Goal: Browse casually: Explore the website without a specific task or goal

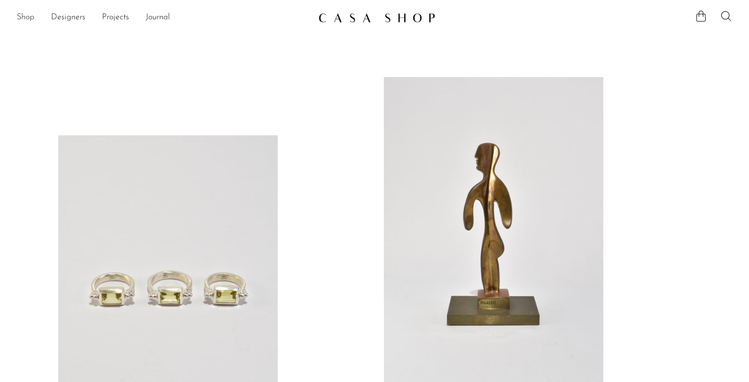
click at [23, 18] on link "Shop" at bounding box center [26, 18] width 18 height 14
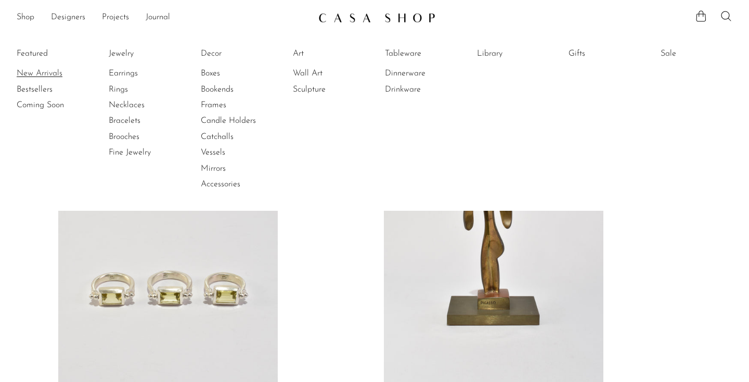
click at [34, 69] on link "New Arrivals" at bounding box center [56, 73] width 78 height 11
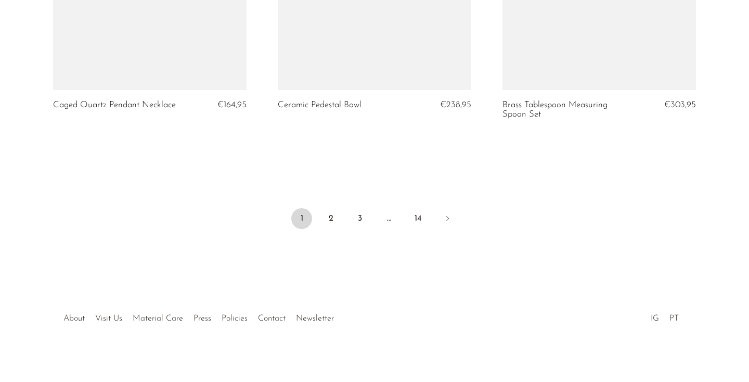
scroll to position [3799, 0]
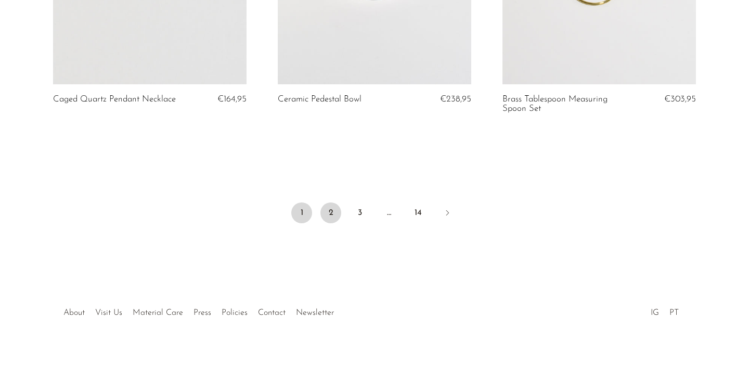
click at [328, 211] on link "2" at bounding box center [331, 212] width 21 height 21
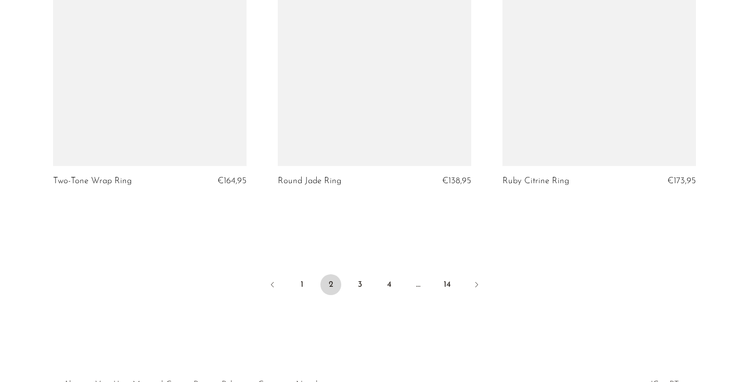
scroll to position [3789, 0]
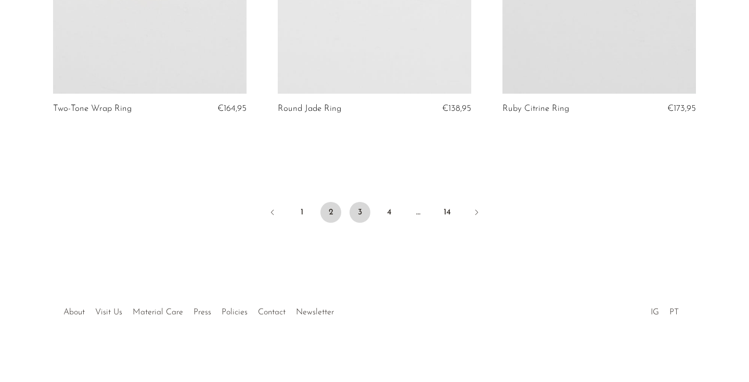
click at [354, 211] on link "3" at bounding box center [360, 212] width 21 height 21
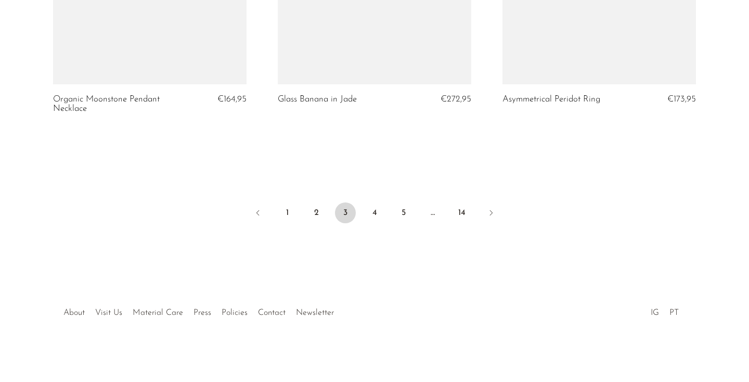
scroll to position [3799, 0]
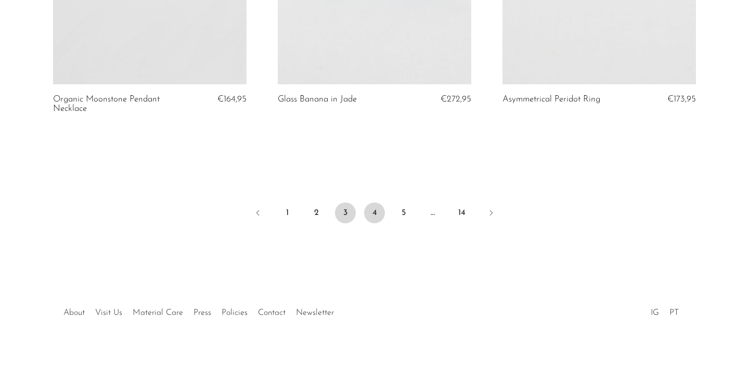
click at [376, 214] on link "4" at bounding box center [374, 212] width 21 height 21
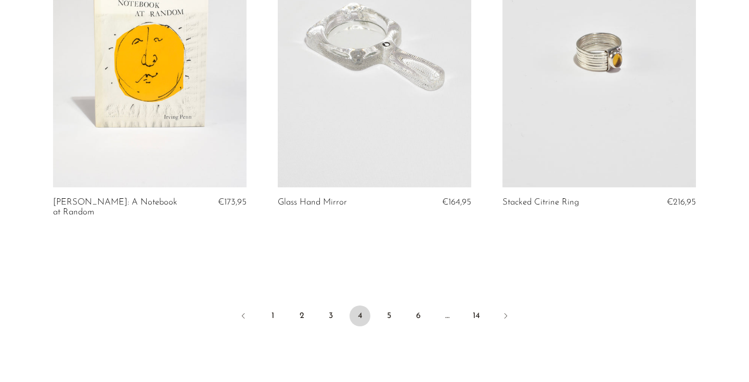
scroll to position [3789, 0]
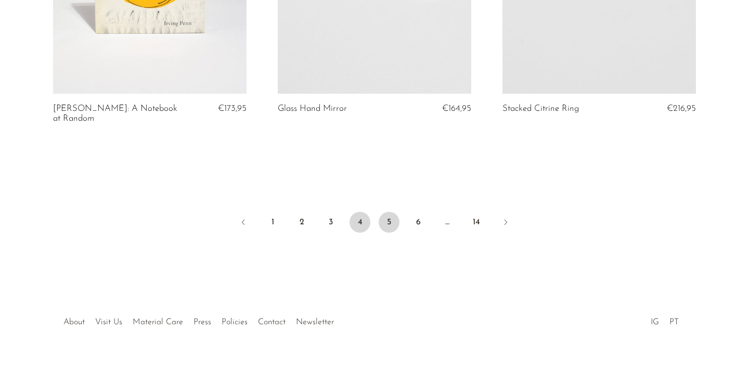
click at [391, 212] on link "5" at bounding box center [389, 222] width 21 height 21
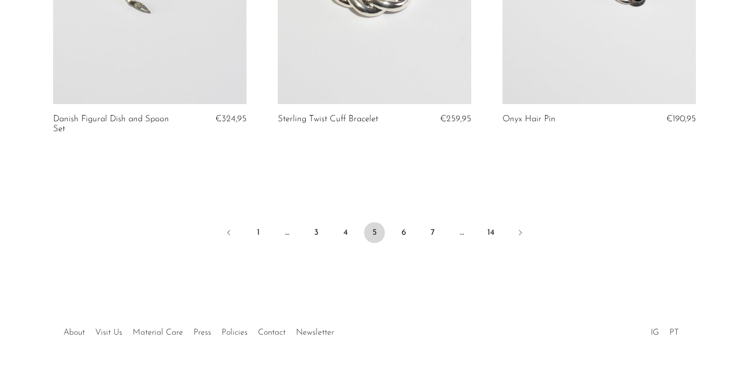
scroll to position [3799, 0]
